Goal: Transaction & Acquisition: Download file/media

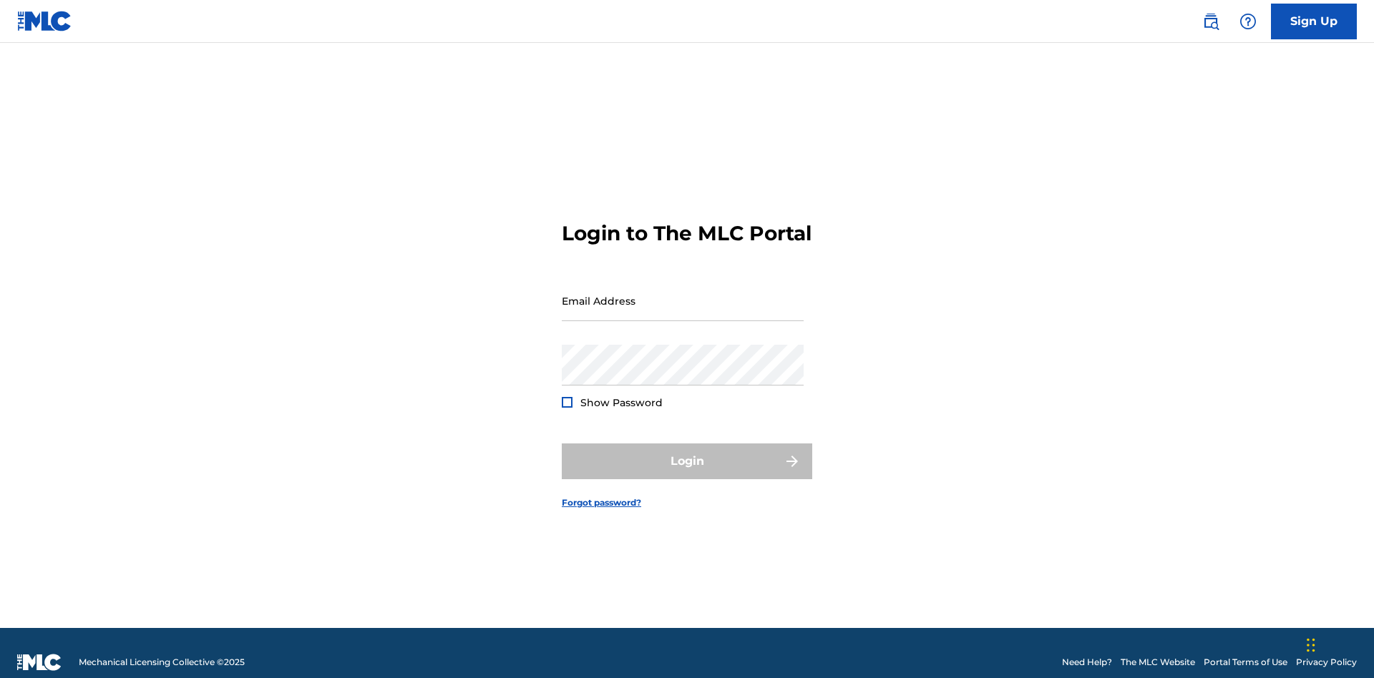
scroll to position [19, 0]
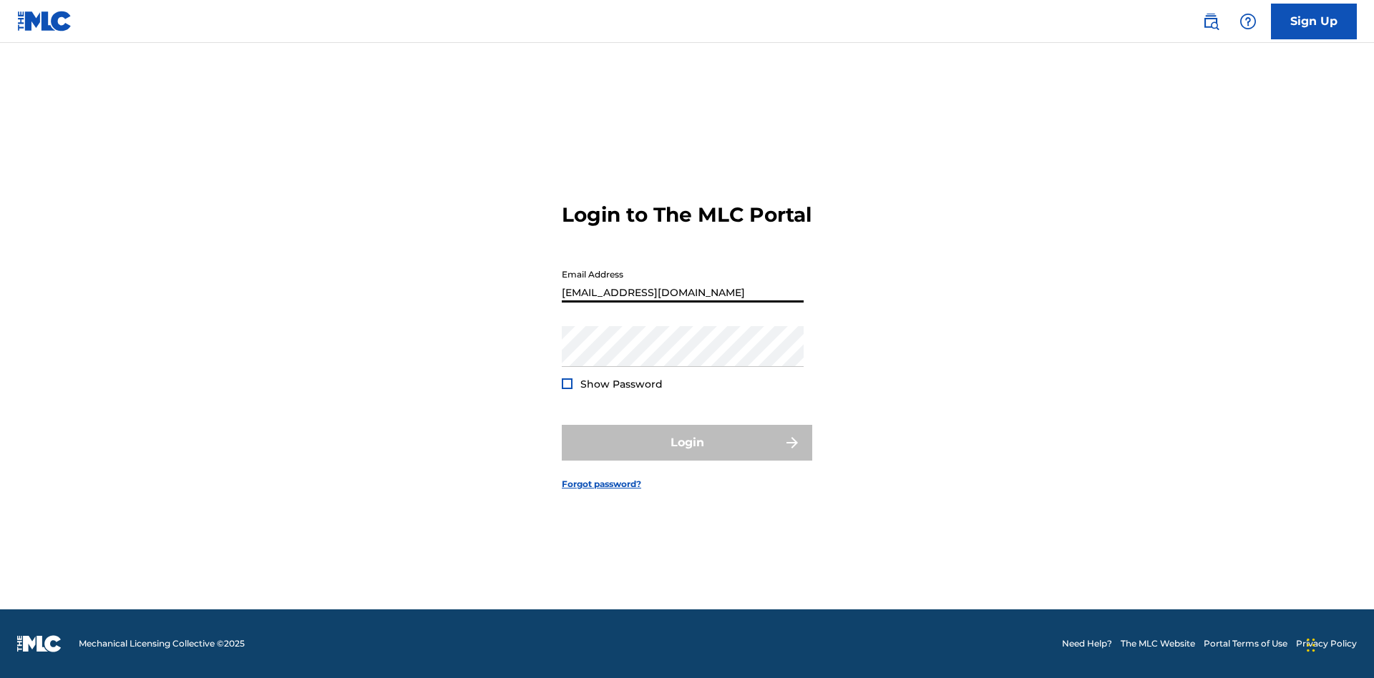
scroll to position [0, 44]
type input "b7c716cf-ea8c-40f2-99dc-0791de8b8422@mailslurp.com"
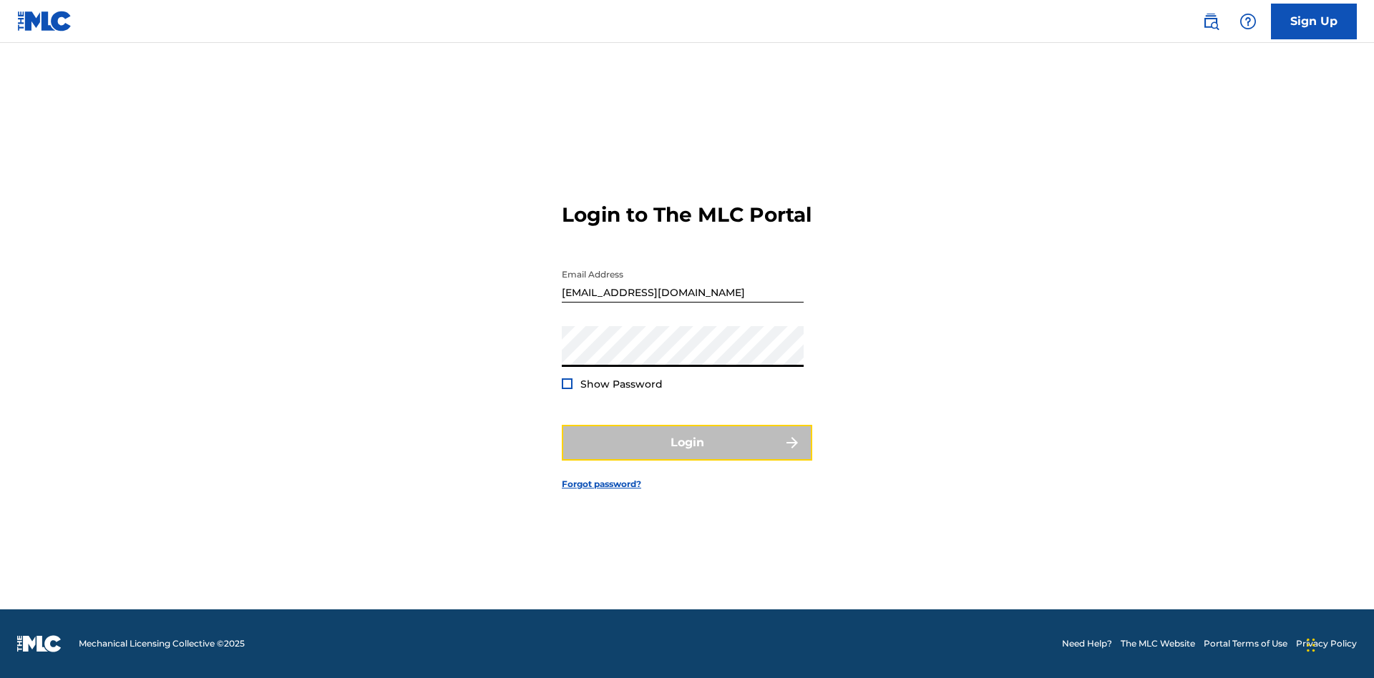
click at [687, 455] on button "Login" at bounding box center [687, 443] width 250 height 36
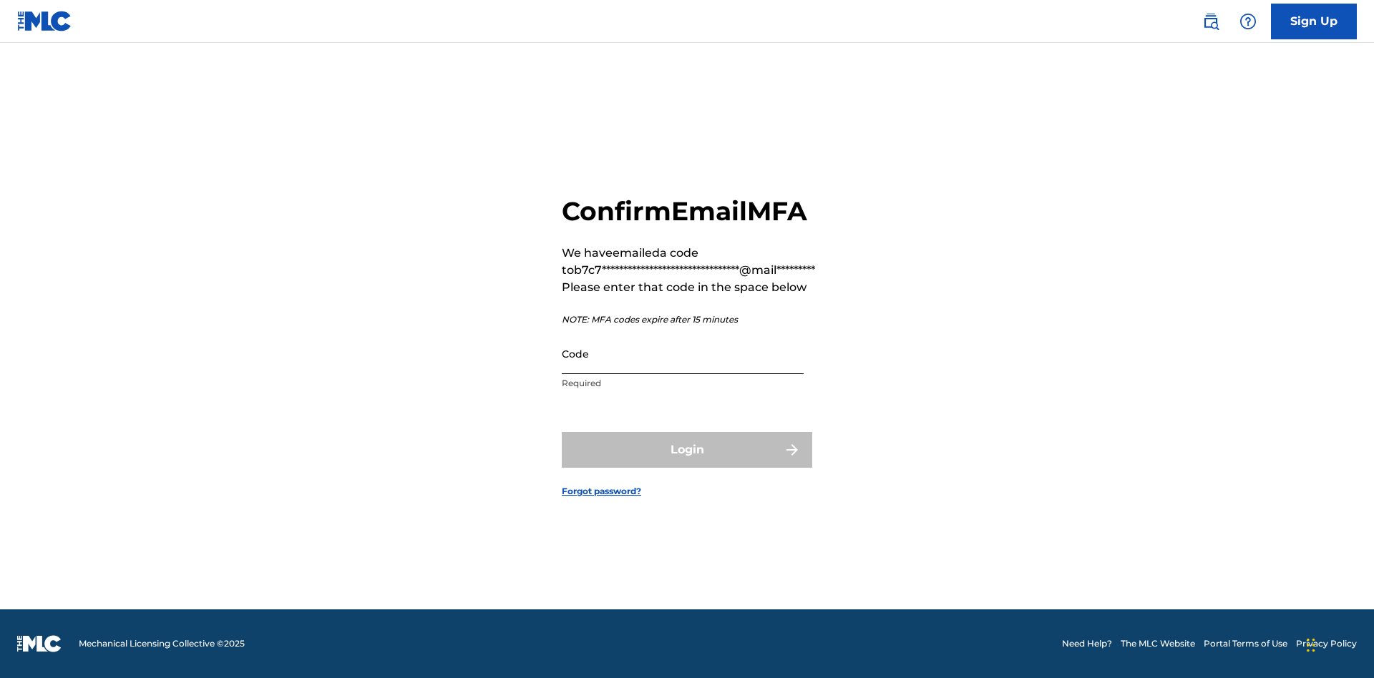
click at [683, 353] on input "Code" at bounding box center [683, 353] width 242 height 41
type input "613929"
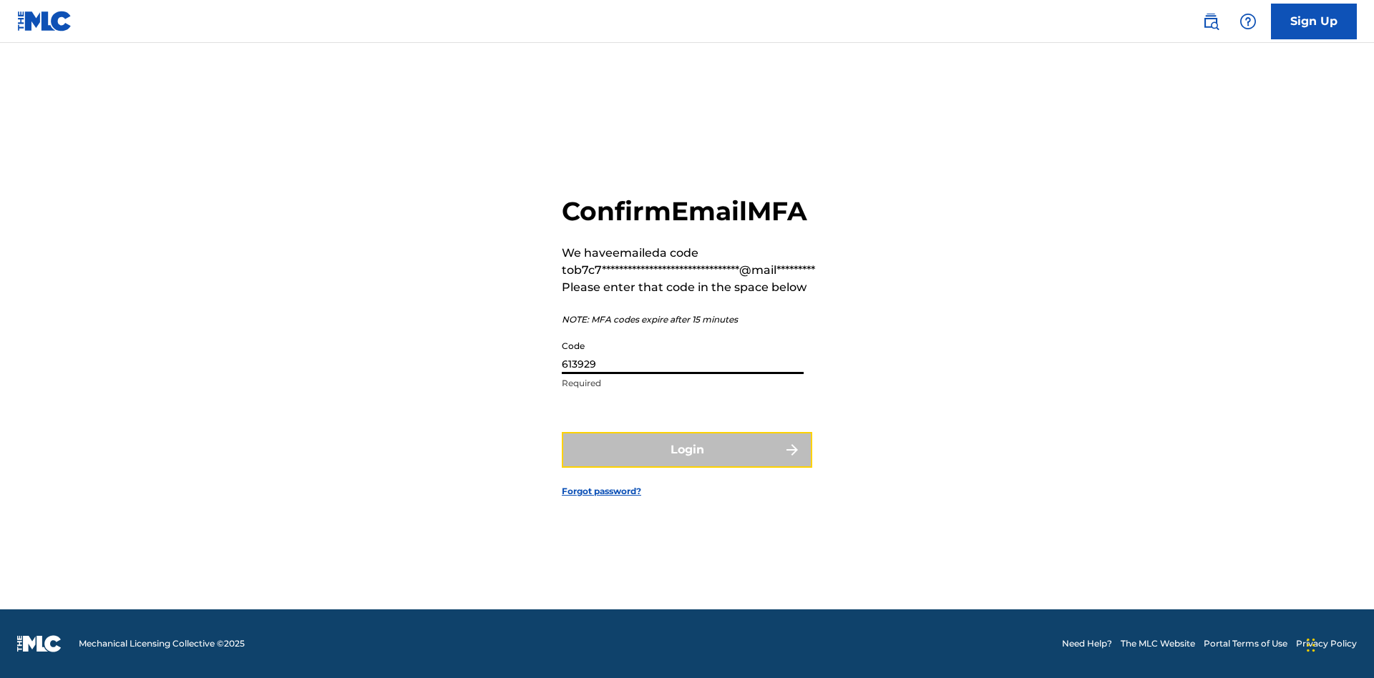
click at [687, 449] on button "Login" at bounding box center [687, 450] width 250 height 36
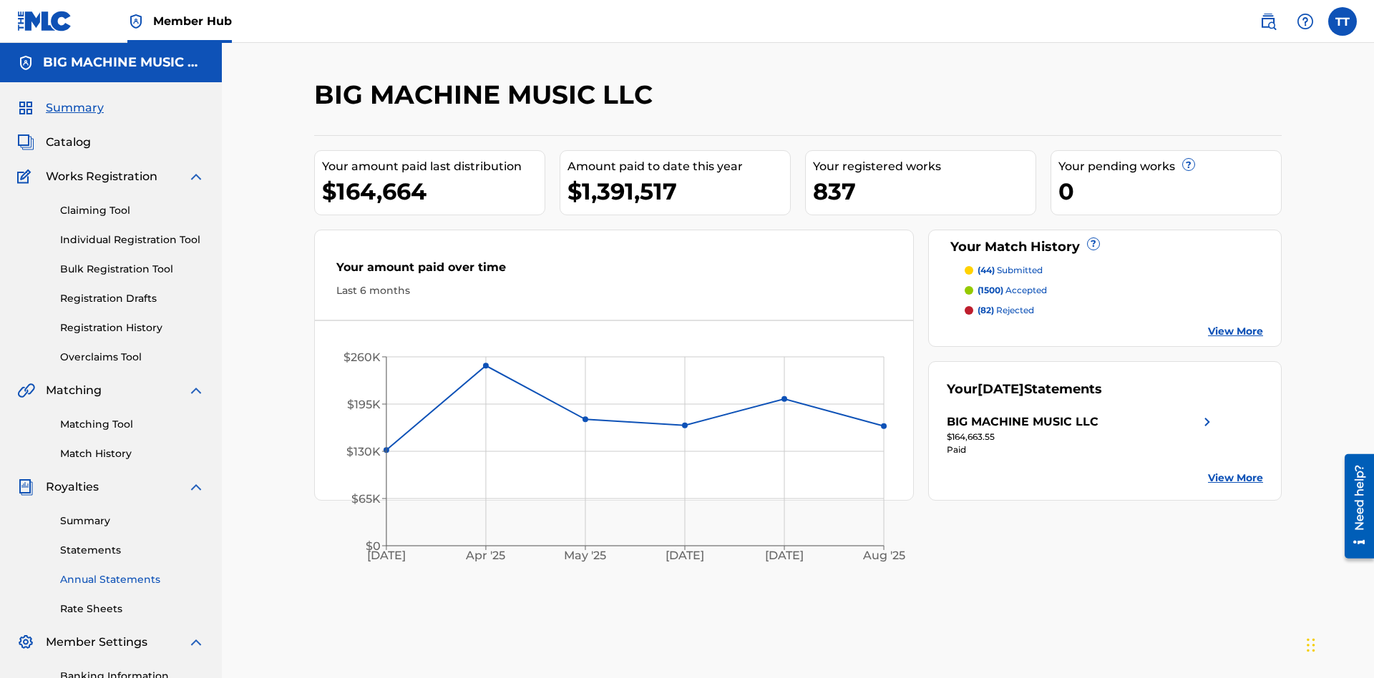
click at [132, 572] on link "Annual Statements" at bounding box center [132, 579] width 145 height 15
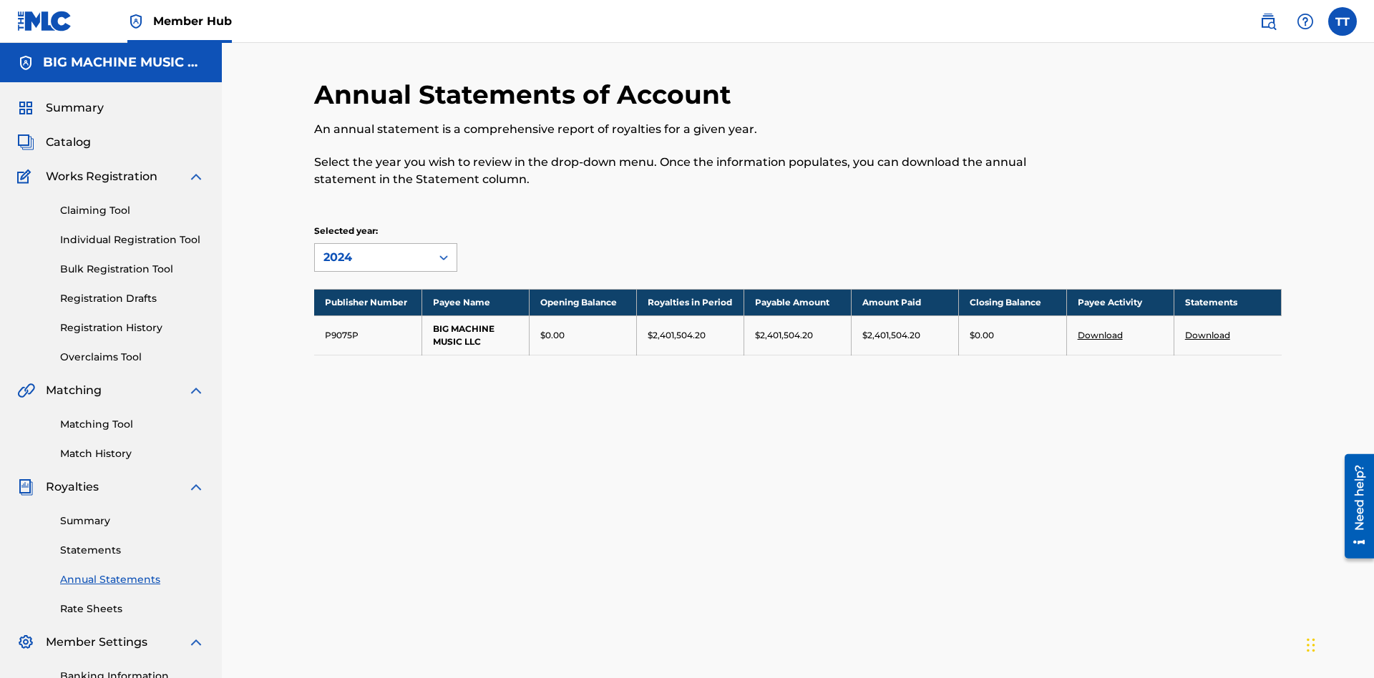
click at [373, 249] on div "2024" at bounding box center [372, 257] width 99 height 17
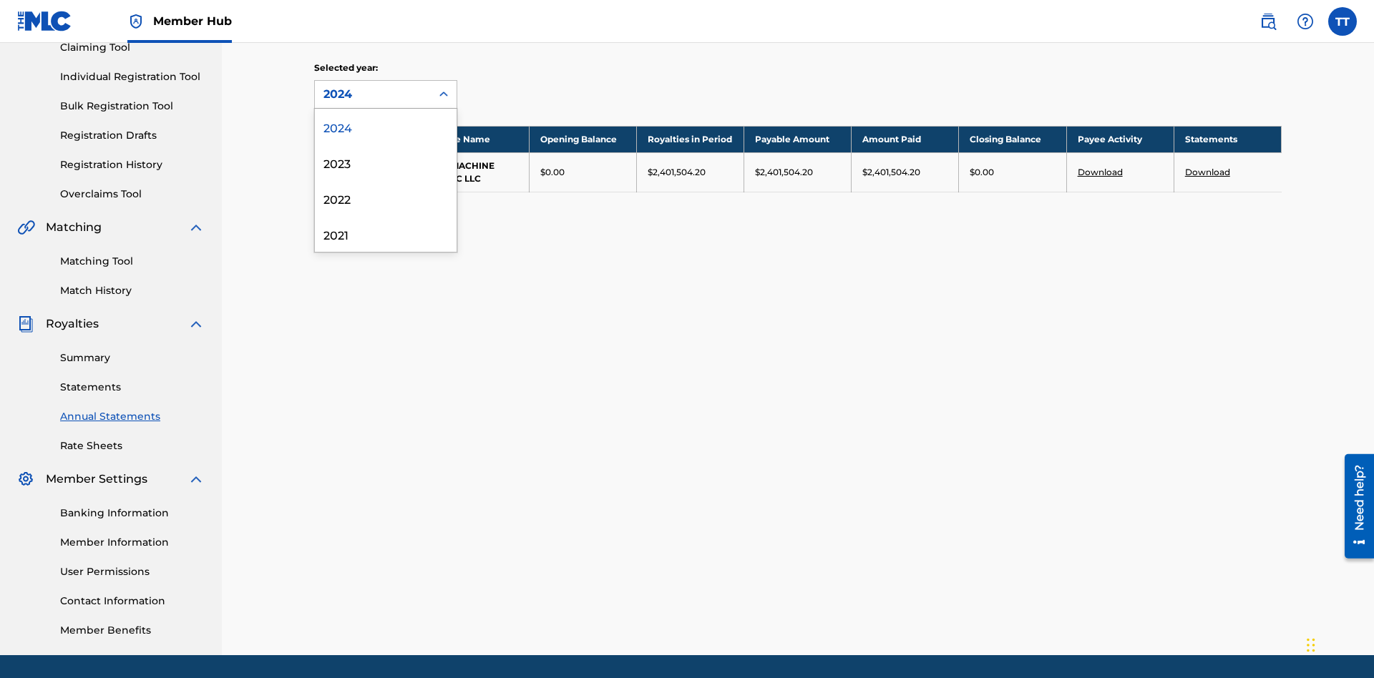
click at [386, 198] on div "2022" at bounding box center [386, 198] width 142 height 36
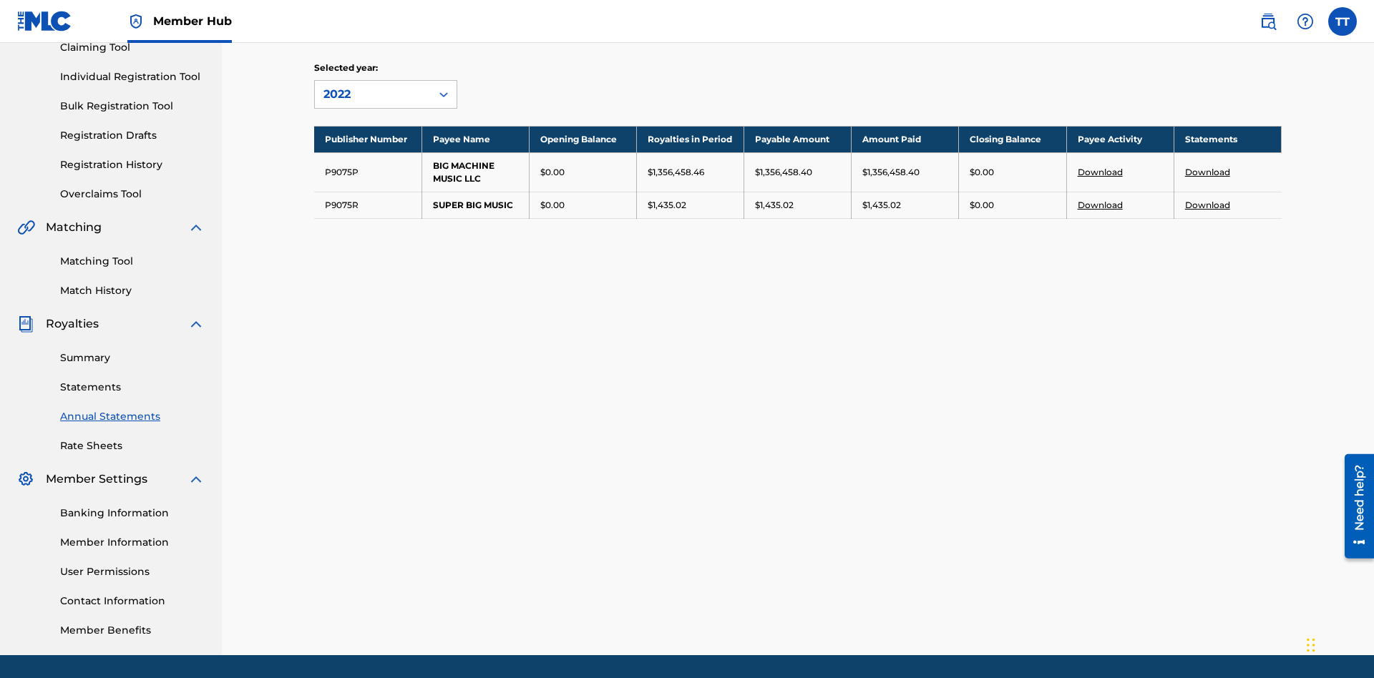
scroll to position [209, 0]
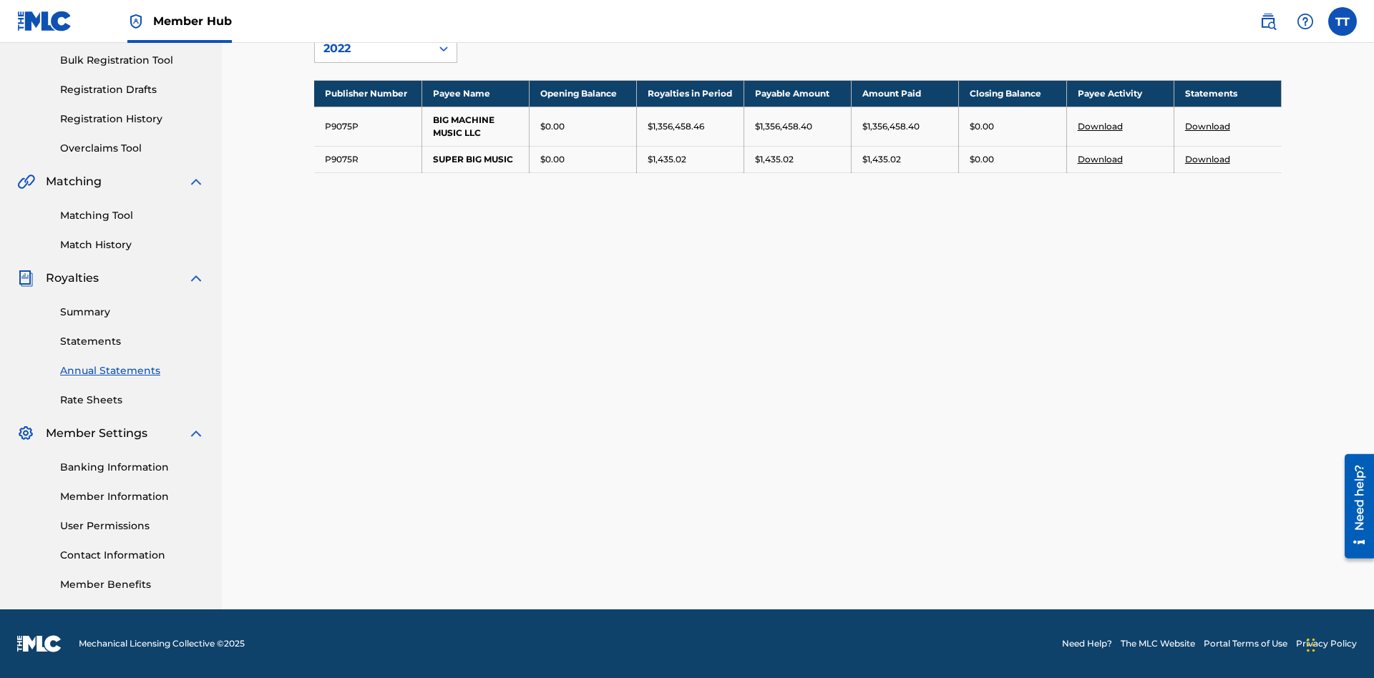
click at [1207, 126] on link "Download" at bounding box center [1207, 126] width 45 height 11
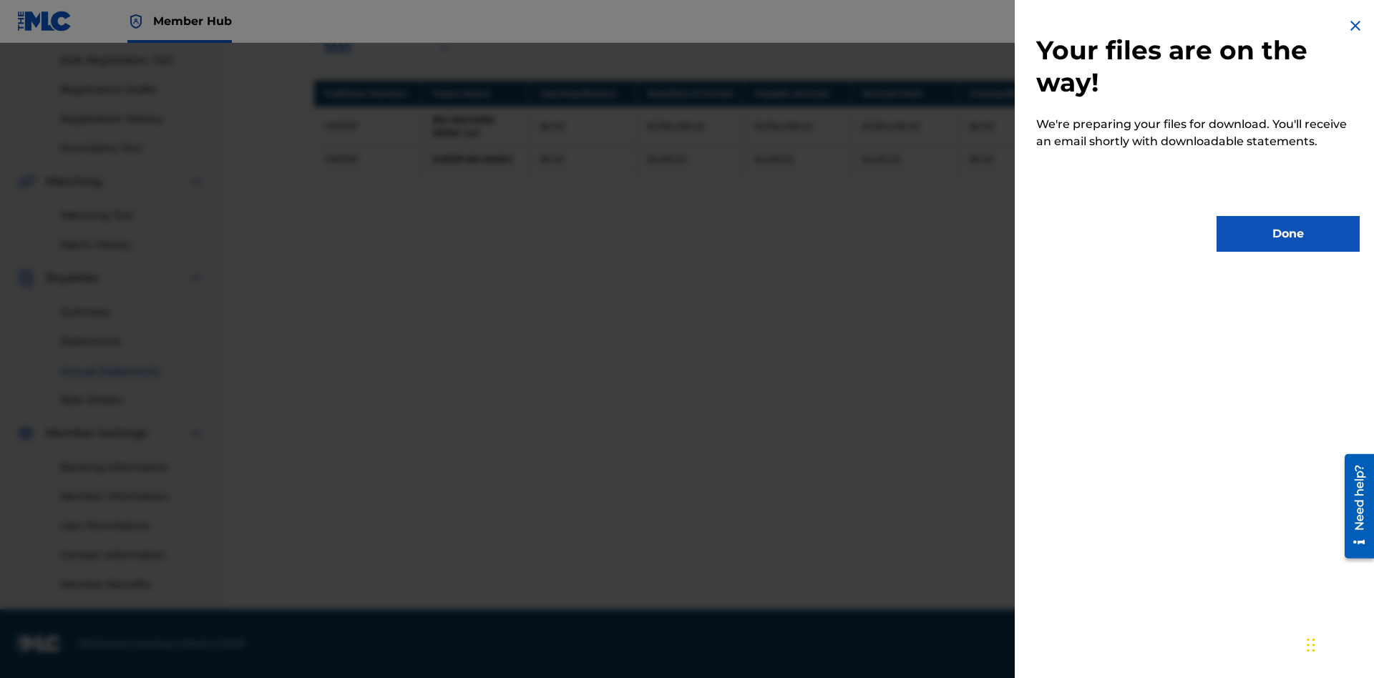
scroll to position [0, 0]
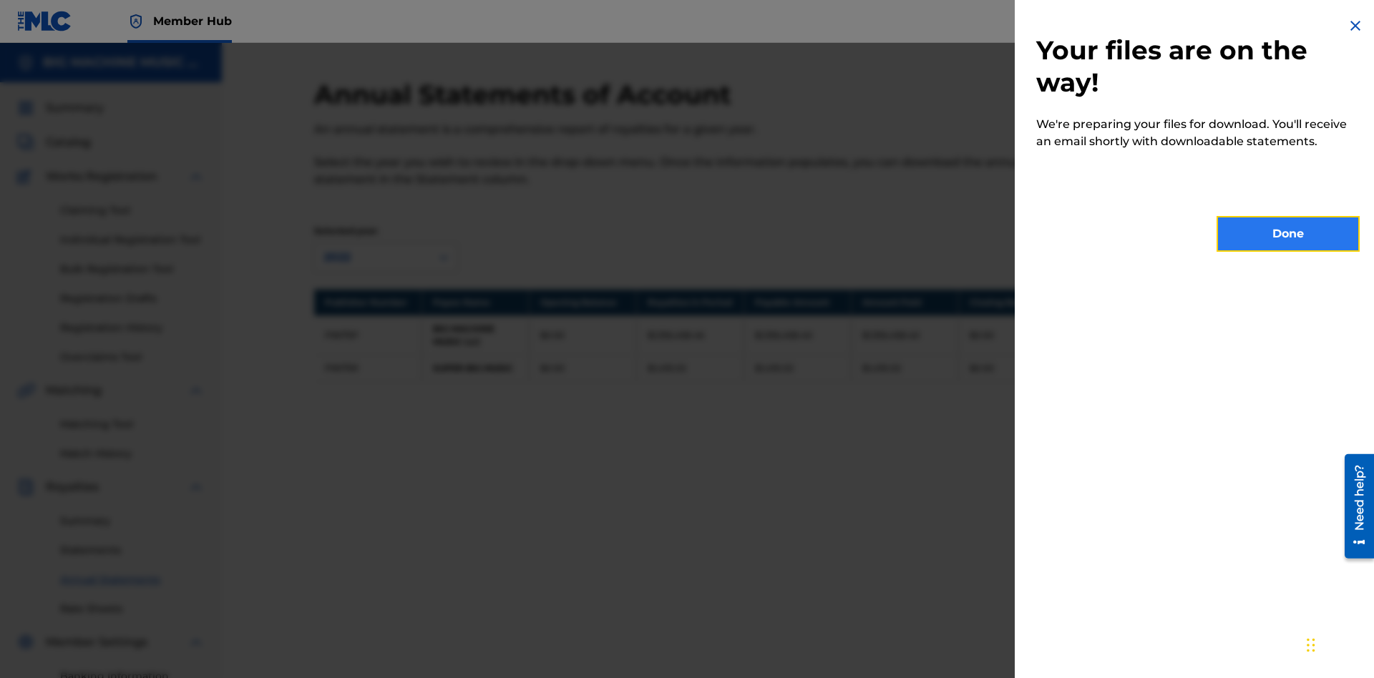
click at [1288, 234] on button "Done" at bounding box center [1287, 234] width 143 height 36
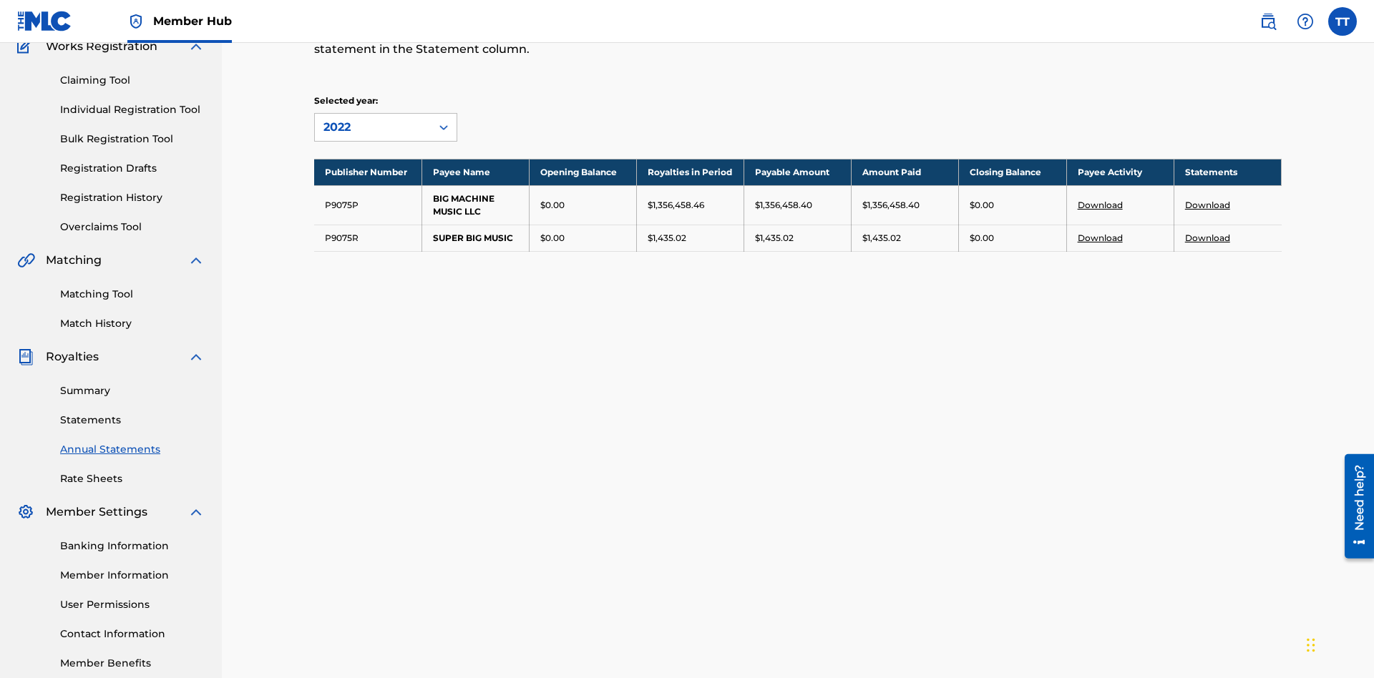
click at [1207, 200] on link "Download" at bounding box center [1207, 205] width 45 height 11
